Goal: Task Accomplishment & Management: Manage account settings

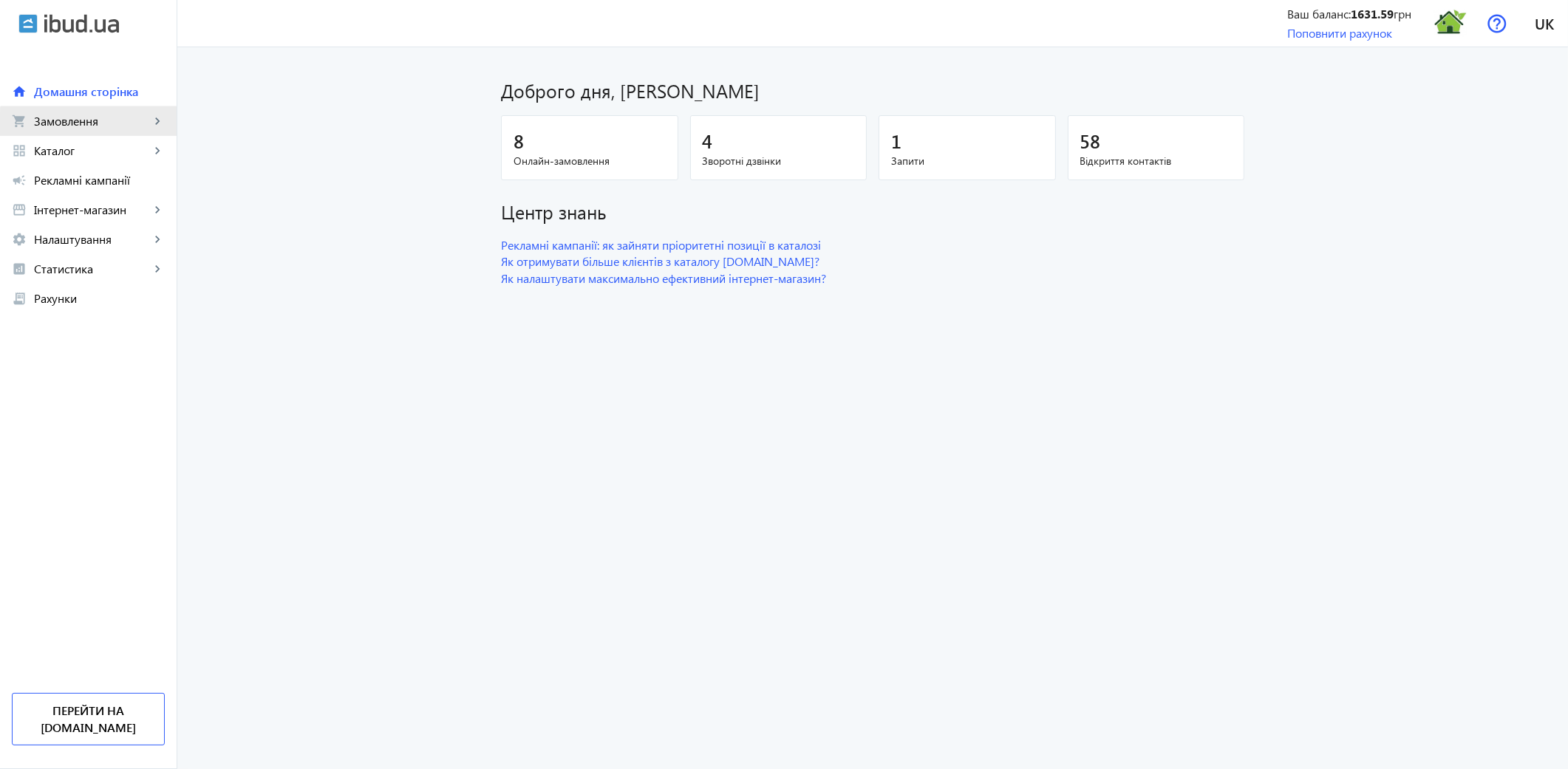
click at [89, 127] on span "Замовлення" at bounding box center [92, 121] width 116 height 15
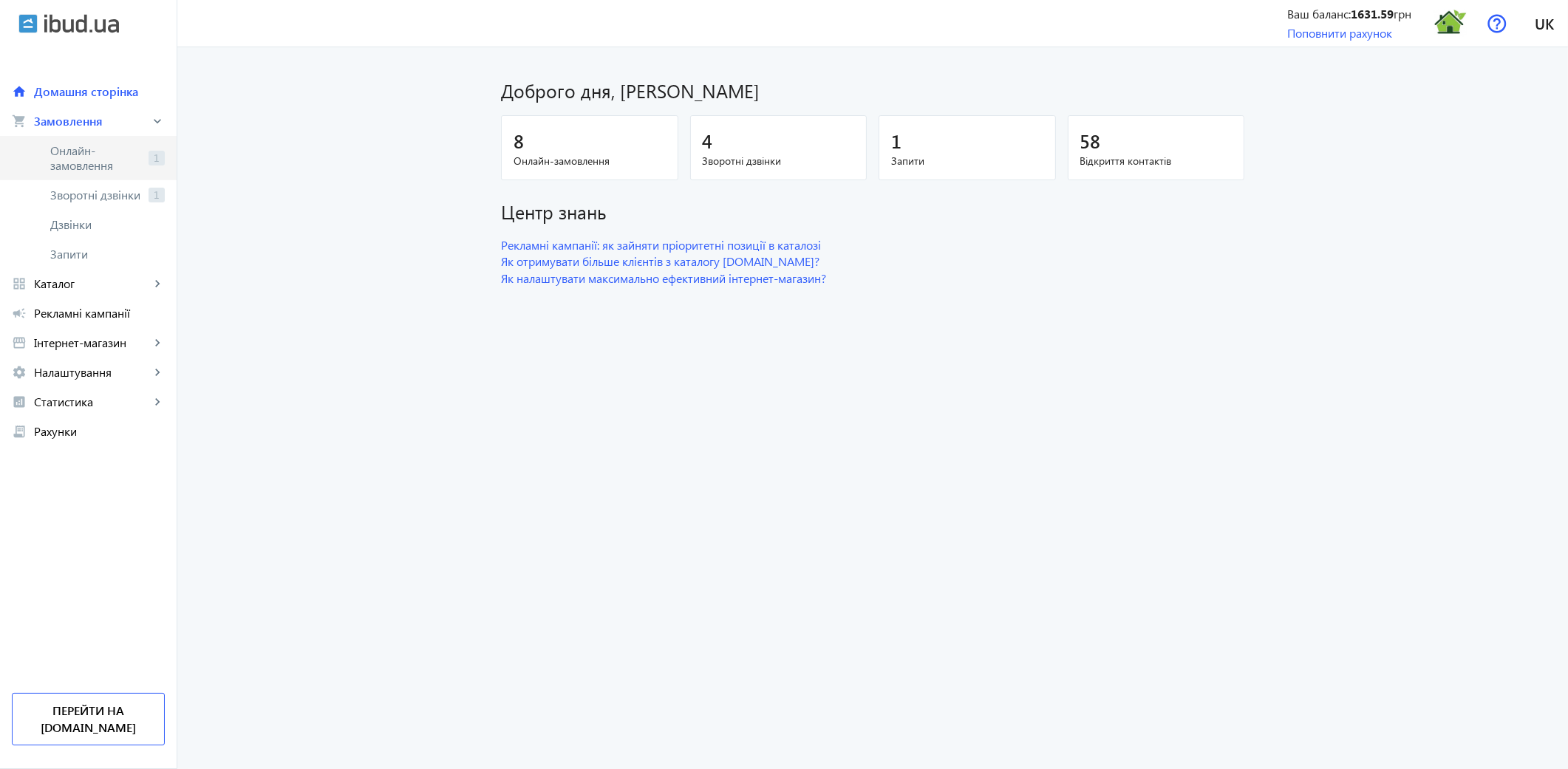
click at [87, 154] on span "Онлайн-замовлення" at bounding box center [96, 158] width 93 height 30
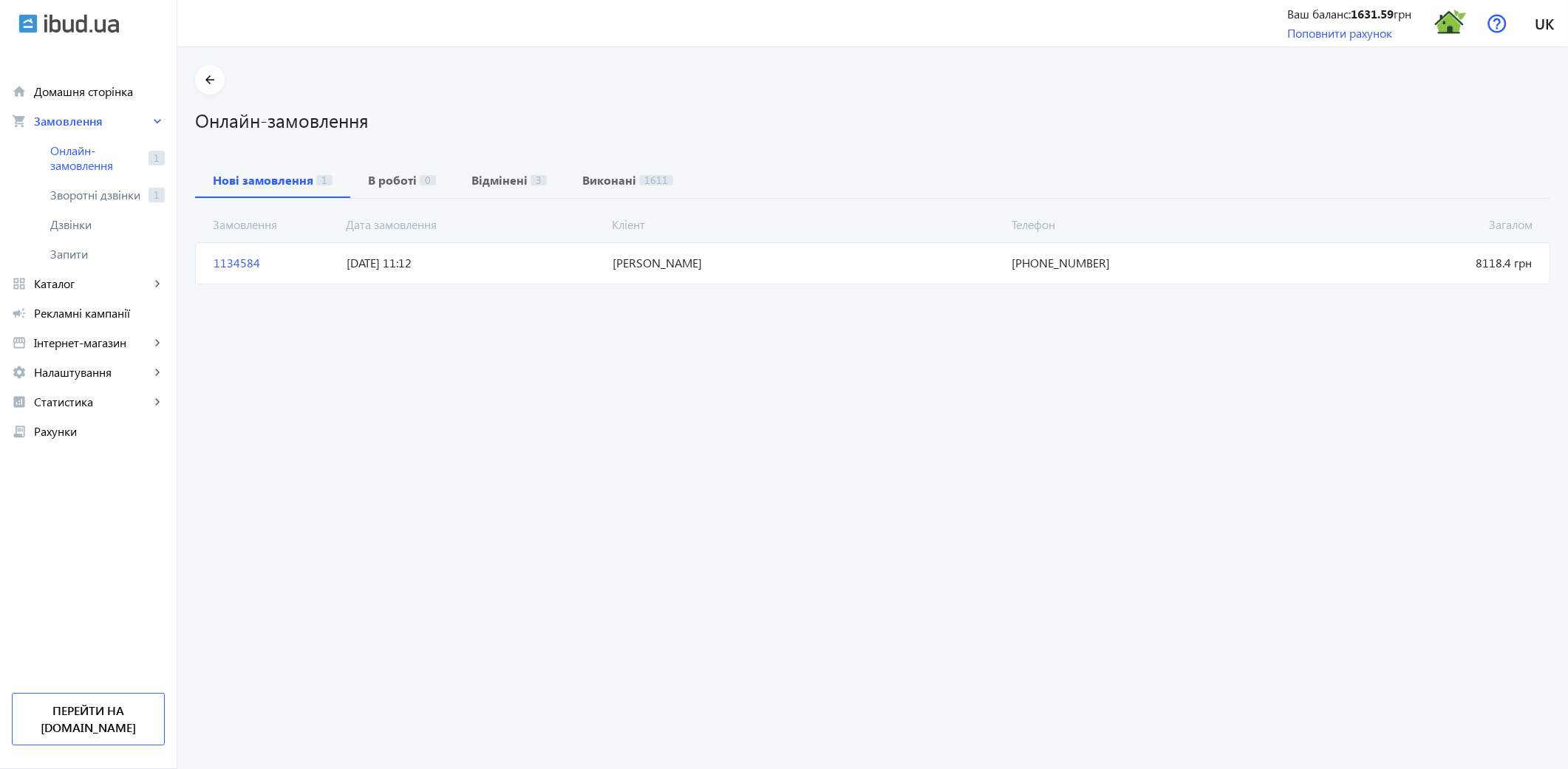
click at [233, 270] on span "1134584" at bounding box center [274, 263] width 133 height 16
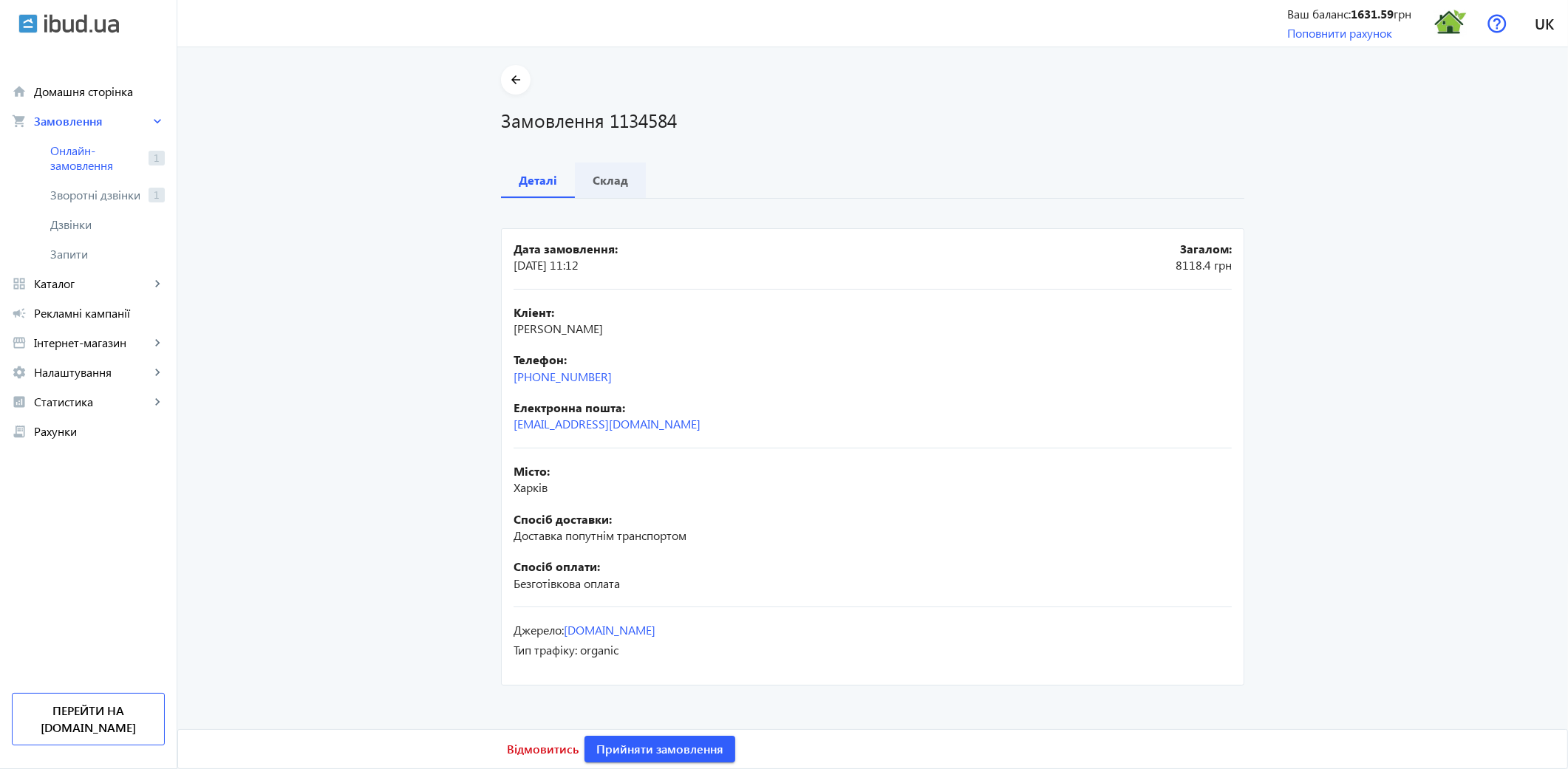
click at [614, 184] on b "Склад" at bounding box center [611, 181] width 36 height 12
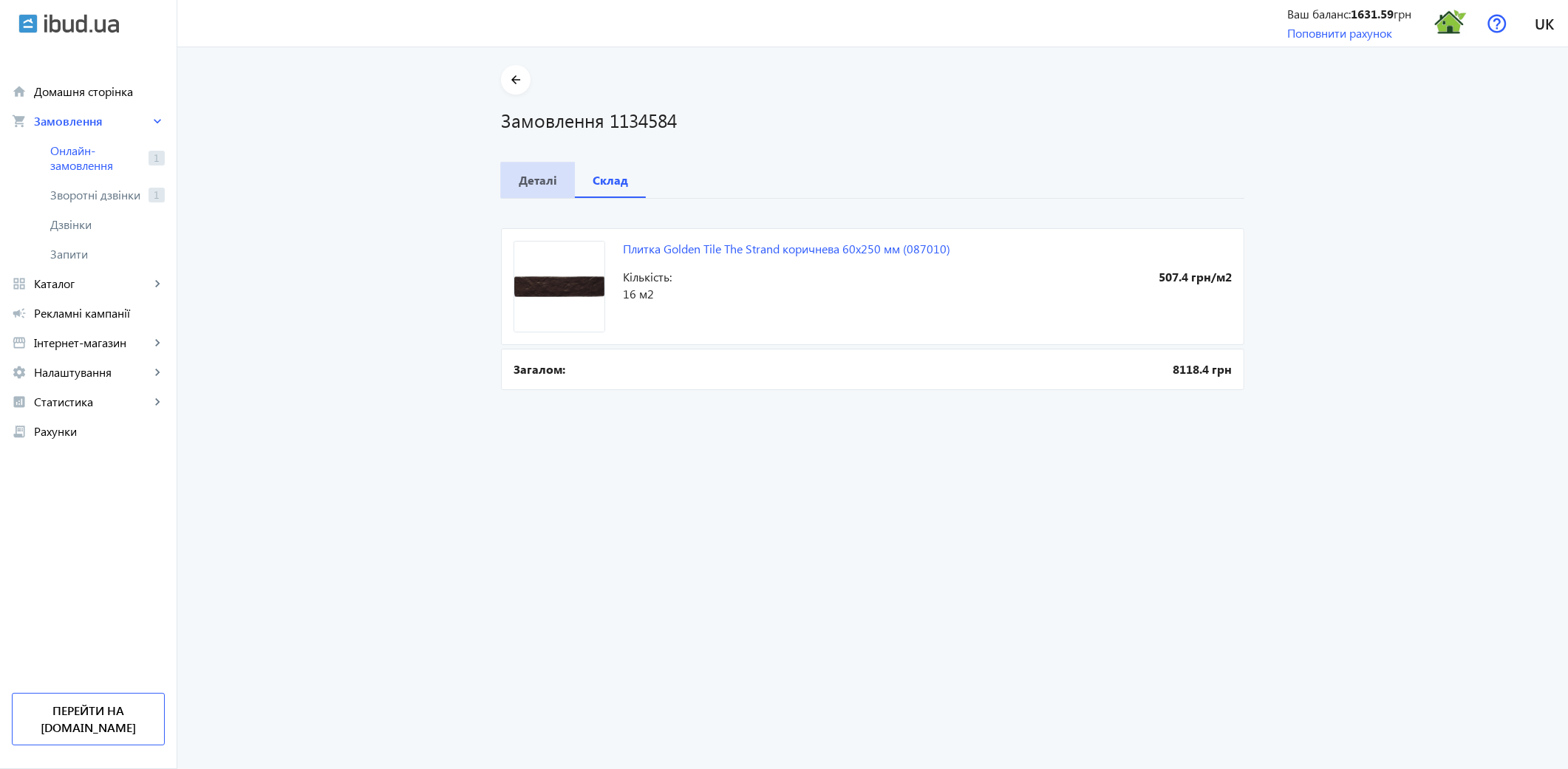
click at [537, 182] on b "Деталі" at bounding box center [538, 181] width 38 height 12
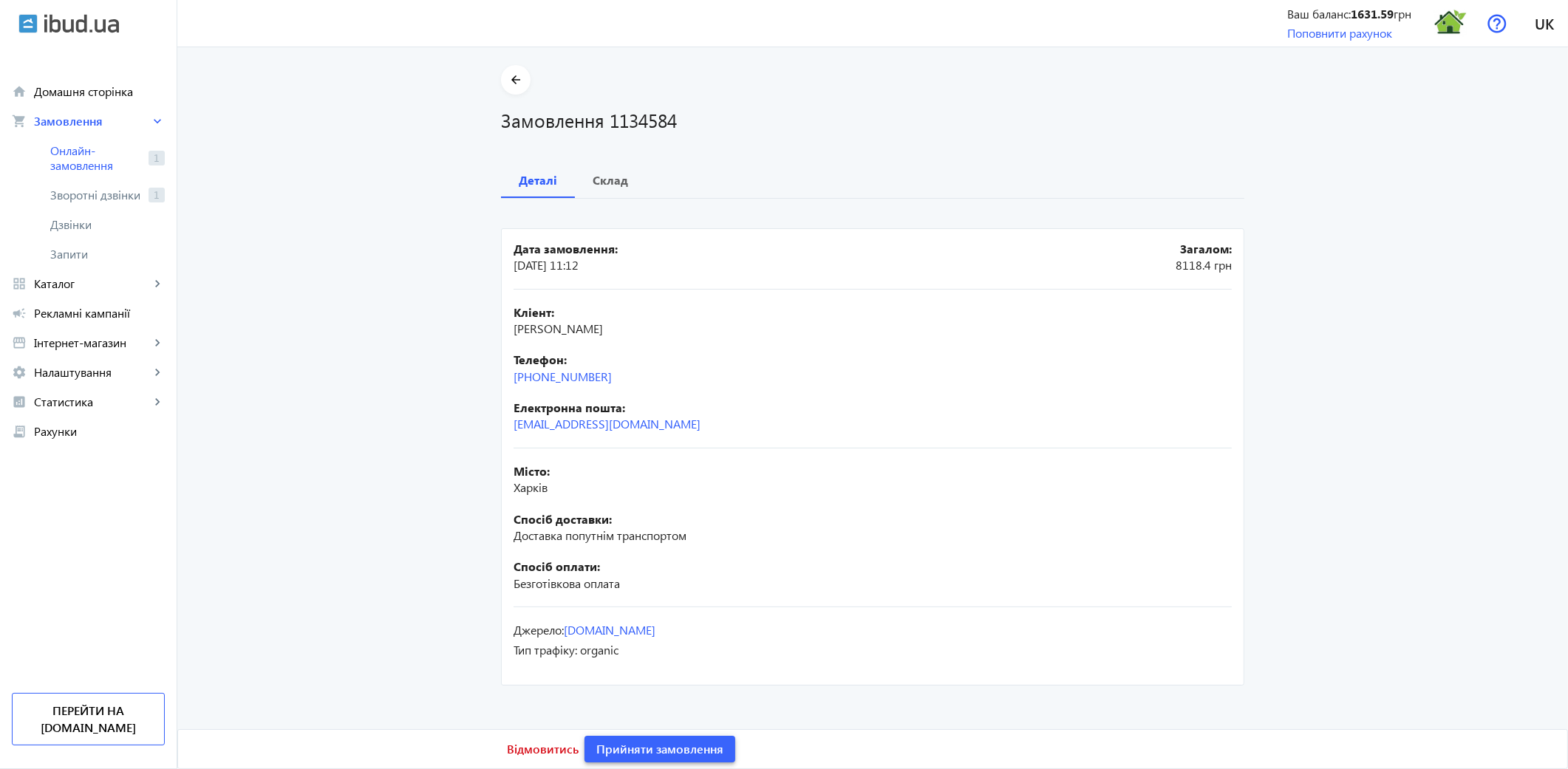
click at [634, 691] on span "Прийняти замовлення" at bounding box center [660, 750] width 127 height 16
click at [633, 691] on span "Замовлення опрацьоване" at bounding box center [669, 750] width 146 height 16
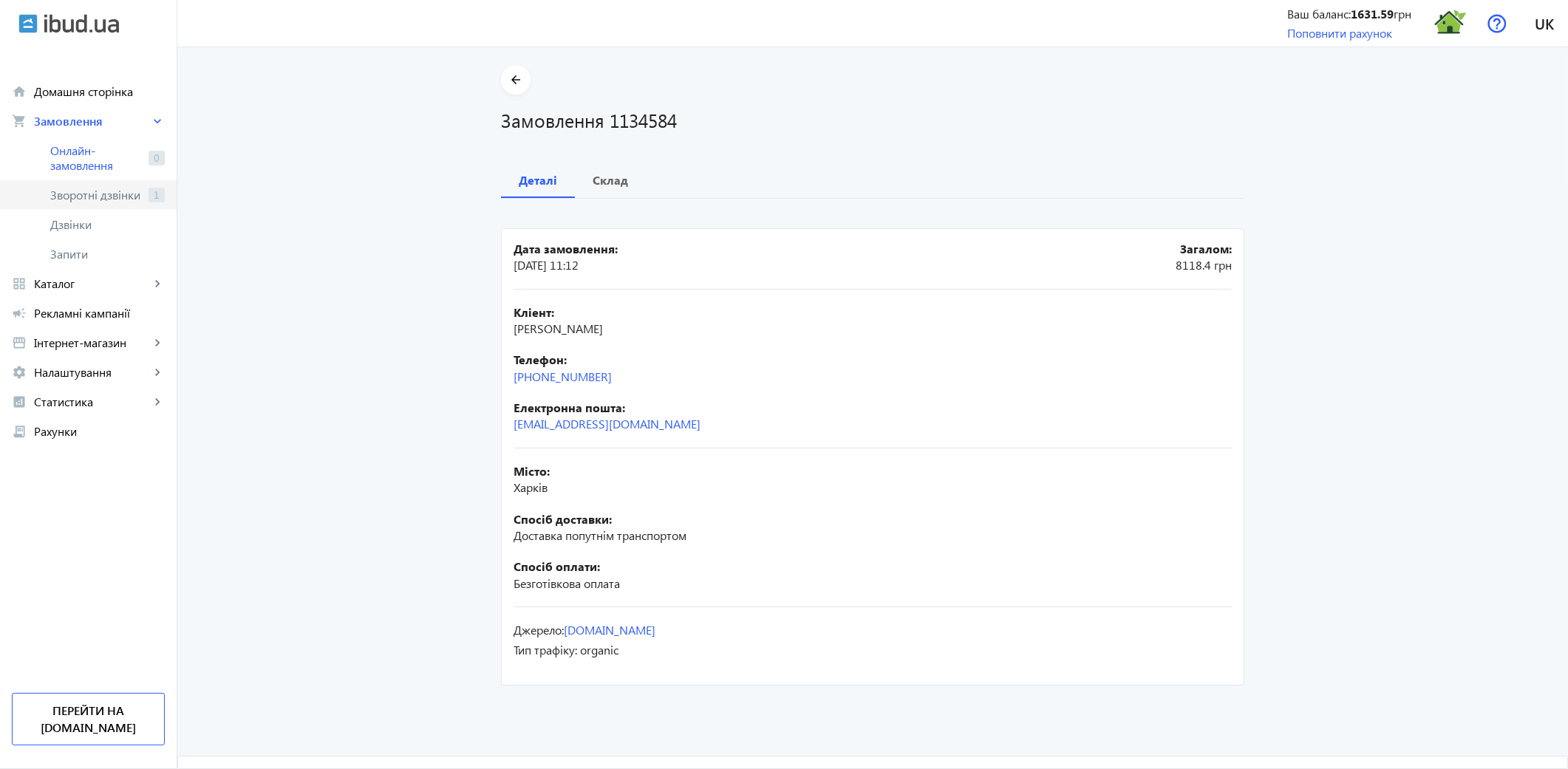
click at [100, 193] on span "Зворотні дзвінки" at bounding box center [96, 195] width 93 height 15
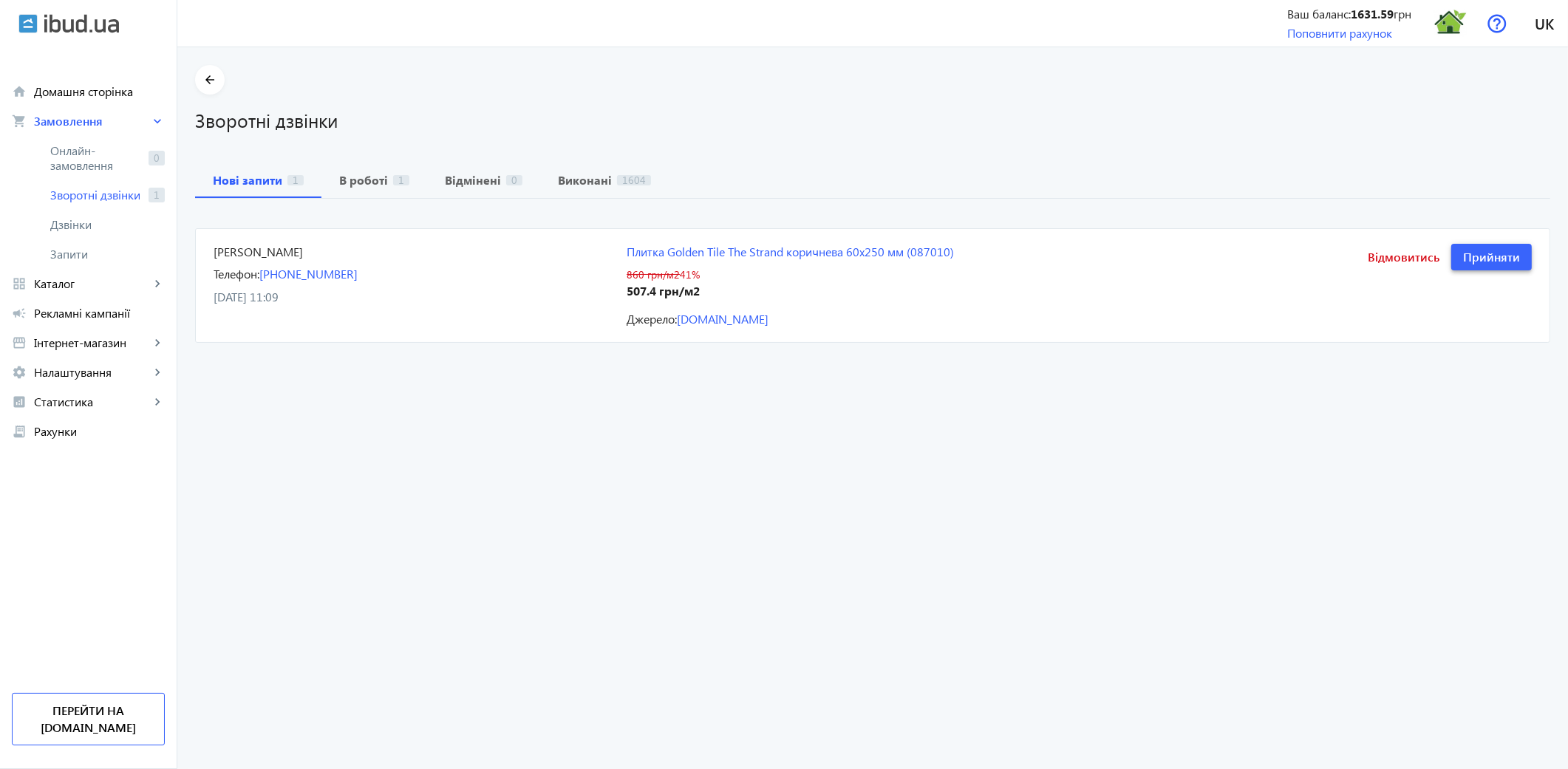
click at [1410, 256] on span "Прийняти" at bounding box center [1492, 258] width 57 height 16
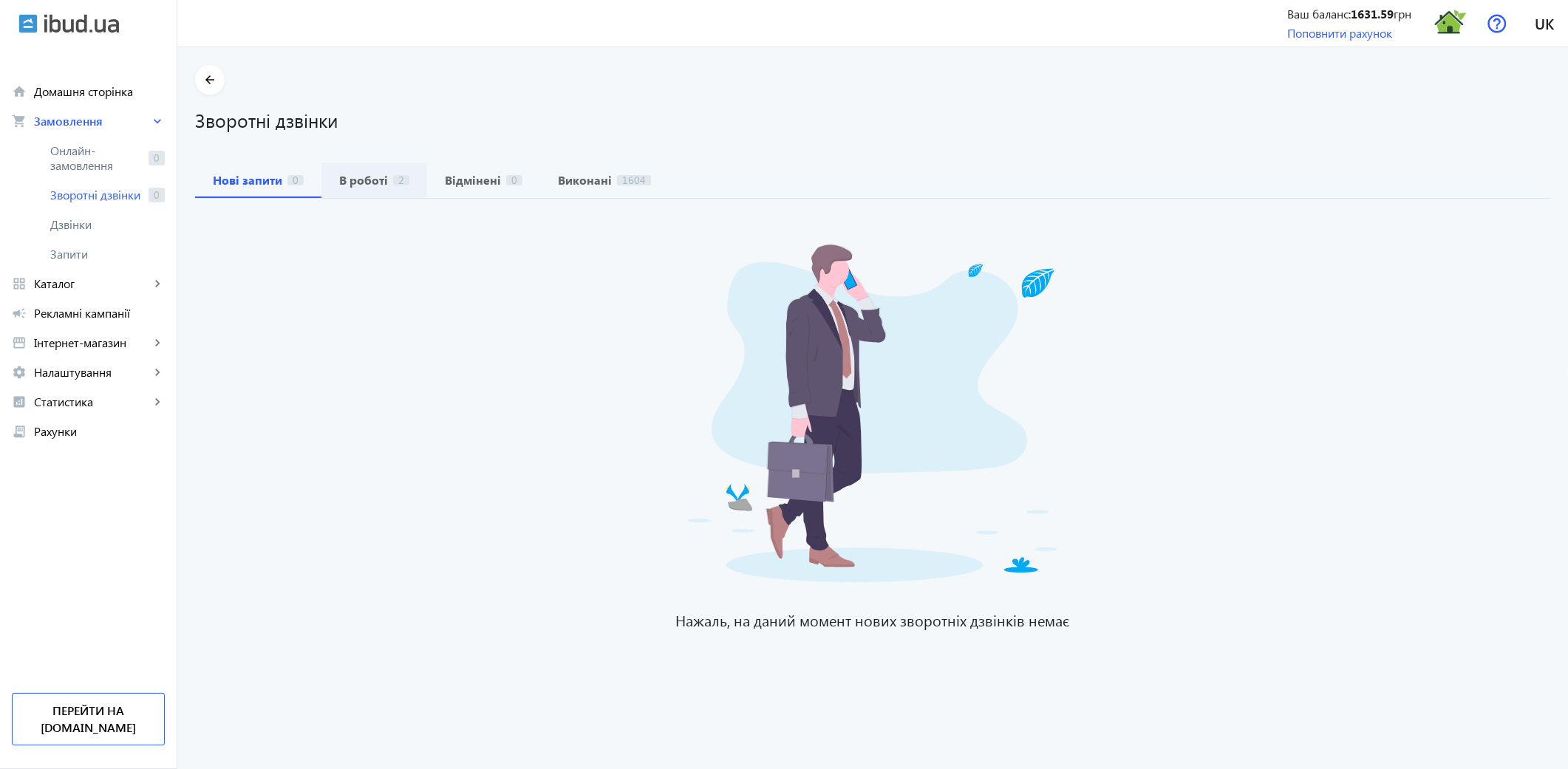
click at [373, 178] on b "В роботі" at bounding box center [363, 181] width 49 height 12
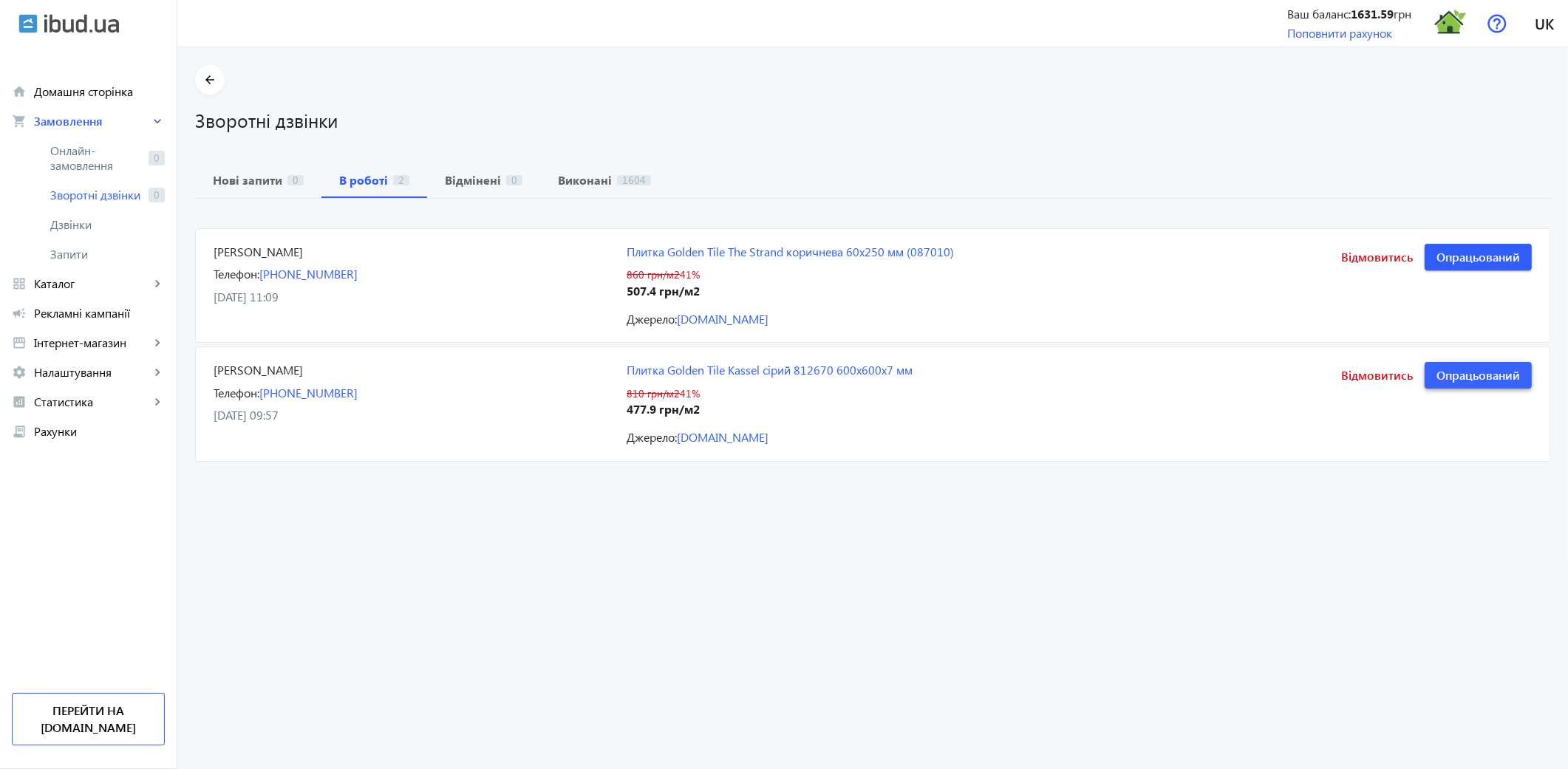
click at [1410, 377] on span "Опрацьований" at bounding box center [1478, 376] width 84 height 16
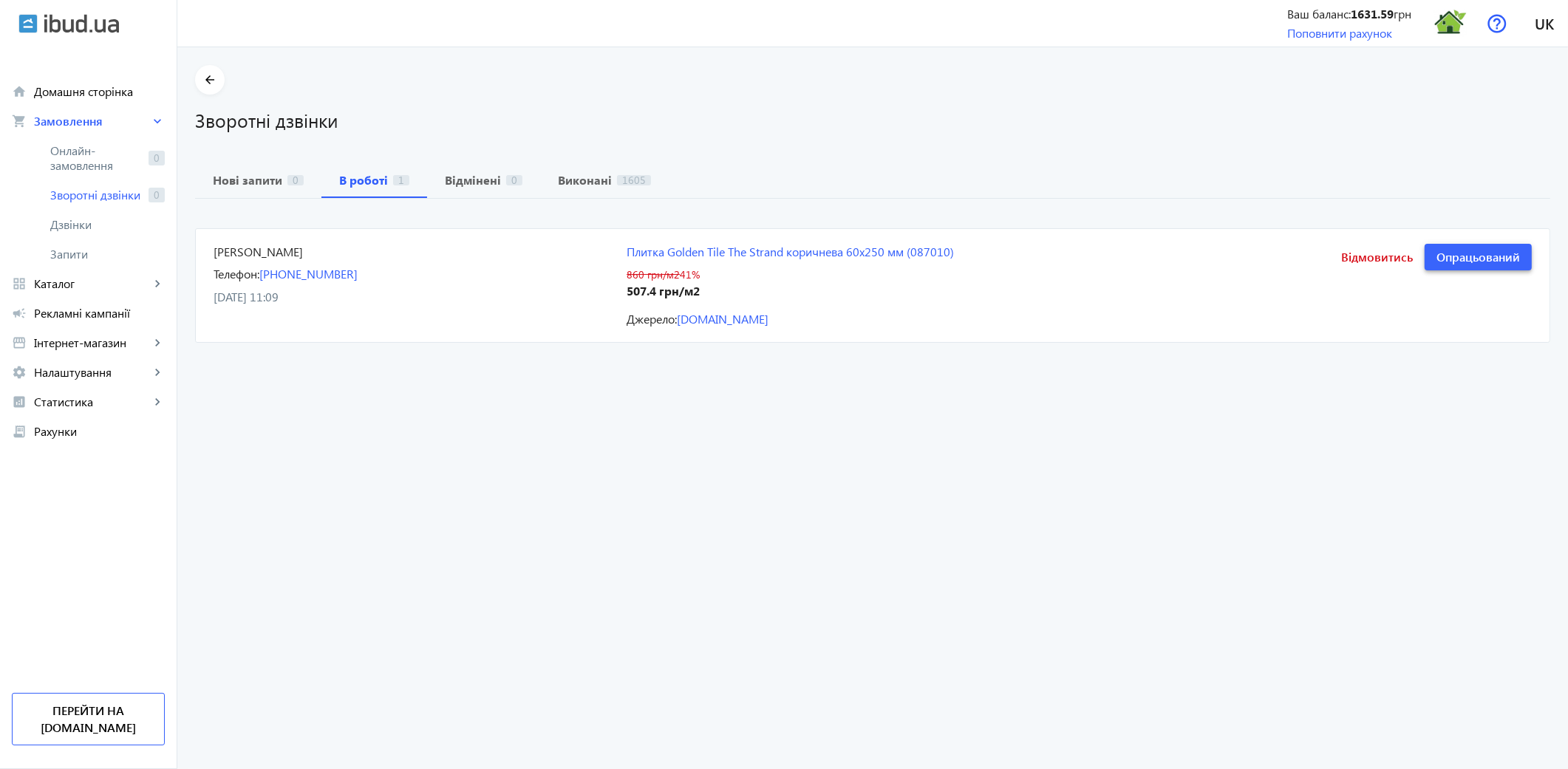
click at [1410, 253] on span "Опрацьований" at bounding box center [1478, 258] width 84 height 16
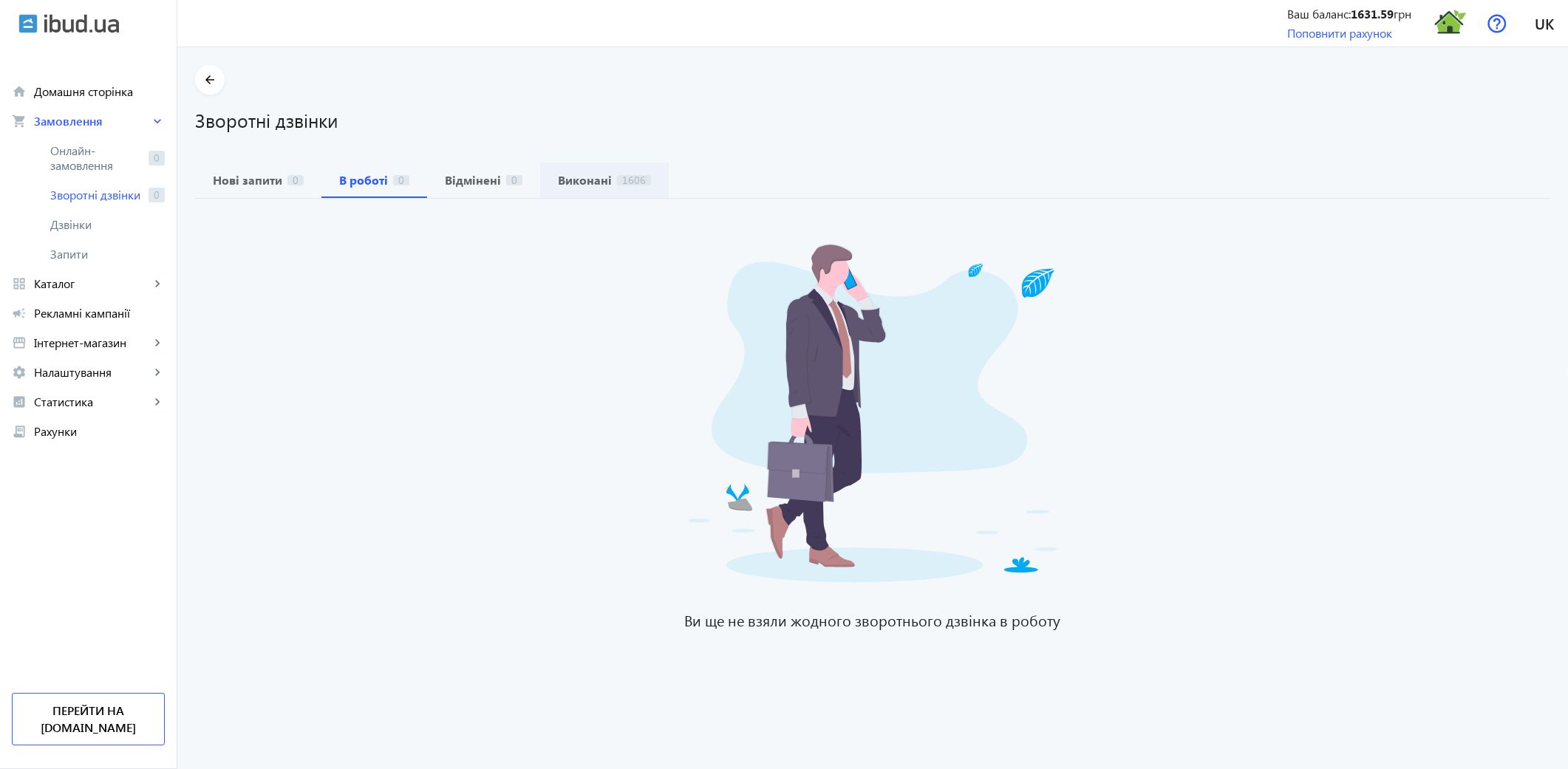
click at [594, 182] on b "Виконані" at bounding box center [585, 181] width 54 height 12
